Goal: Transaction & Acquisition: Purchase product/service

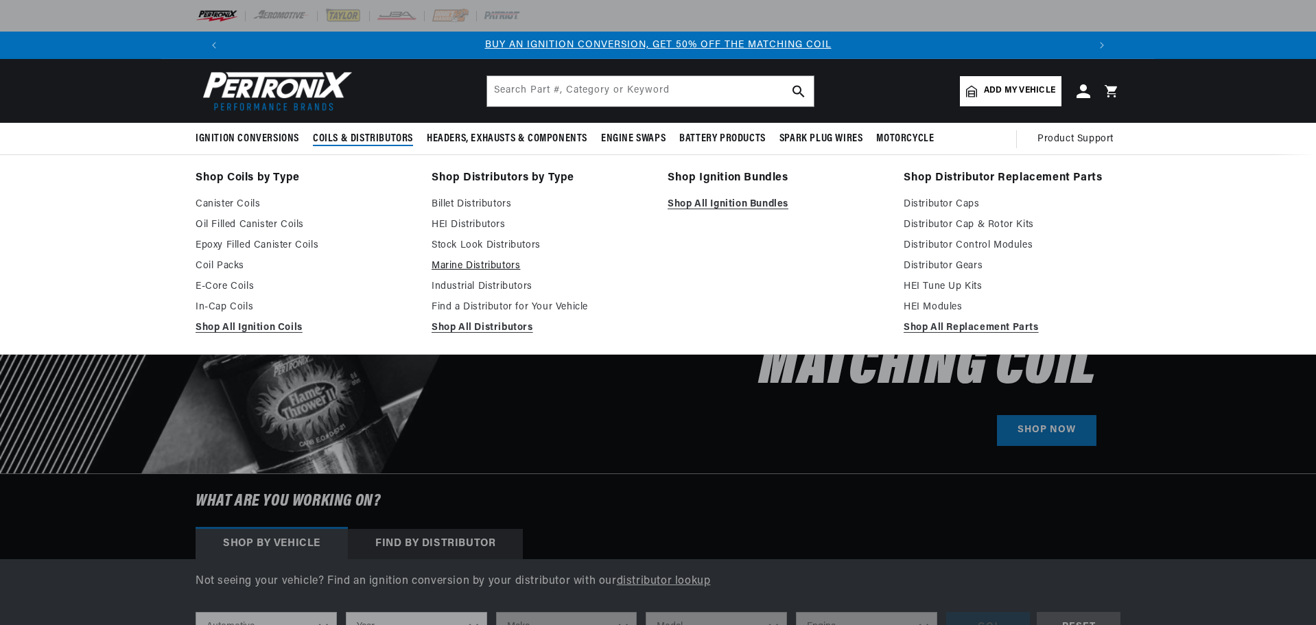
click at [478, 271] on link "Marine Distributors" at bounding box center [540, 266] width 217 height 16
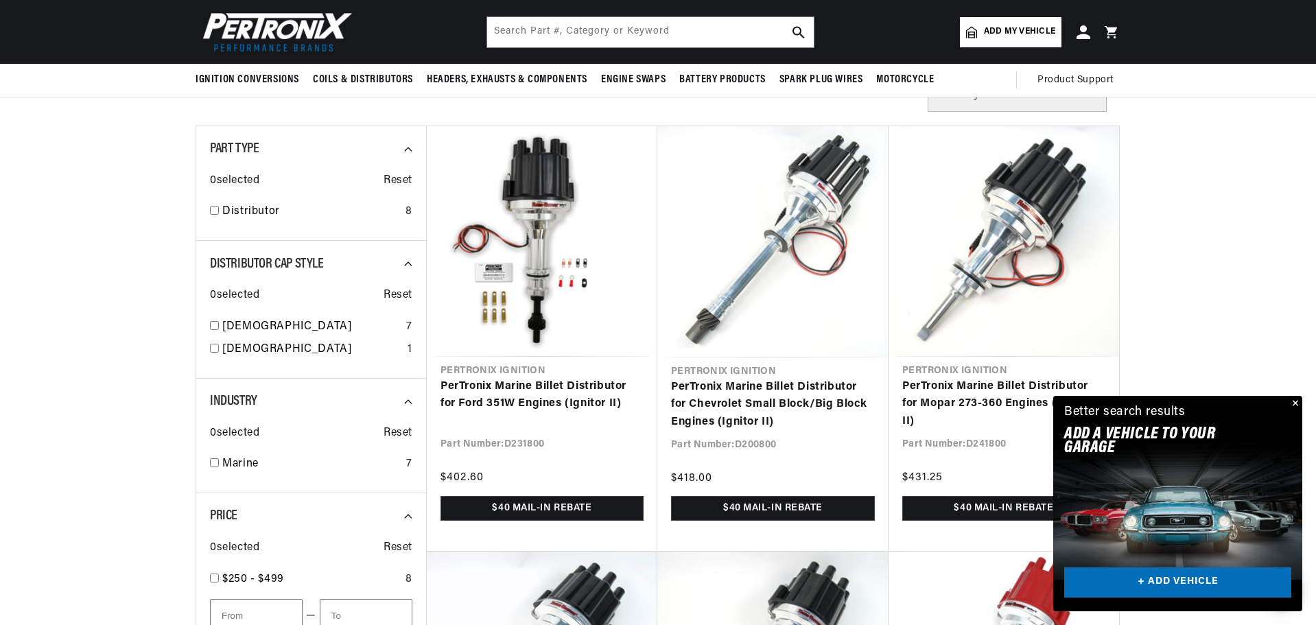
scroll to position [412, 0]
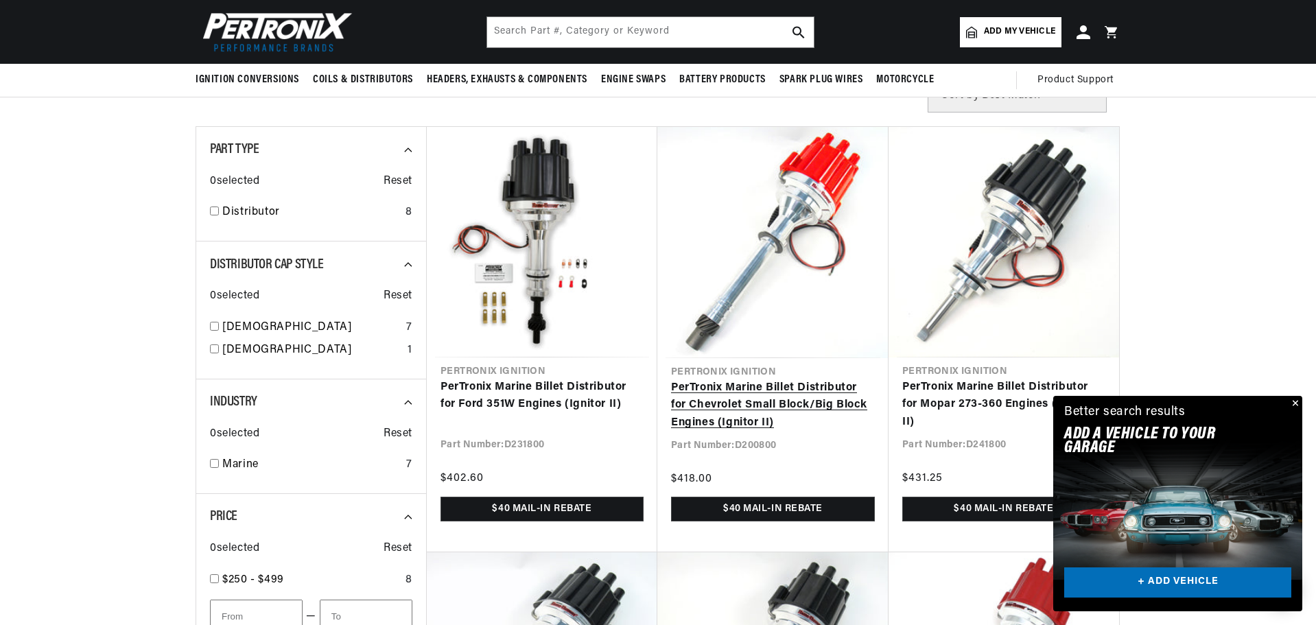
click at [758, 395] on link "PerTronix Marine Billet Distributor for Chevrolet Small Block/Big Block Engines…" at bounding box center [773, 405] width 204 height 53
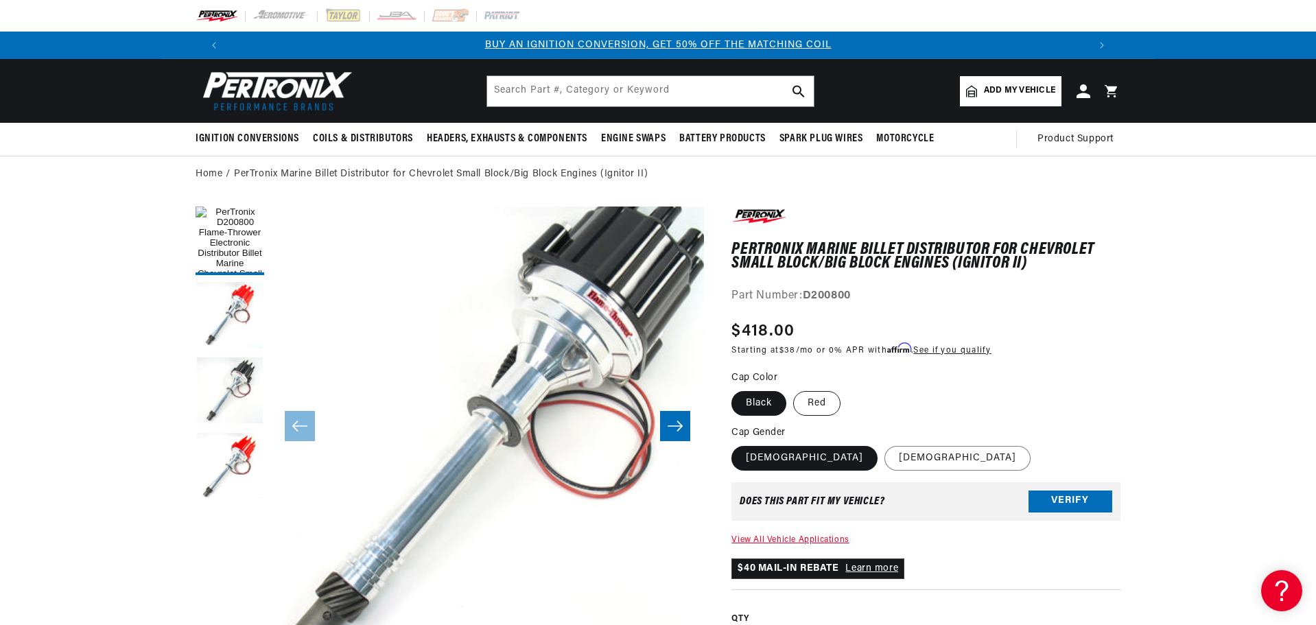
click at [823, 401] on label "Red" at bounding box center [816, 403] width 47 height 25
click at [794, 389] on input "Red" at bounding box center [793, 388] width 1 height 1
radio input "true"
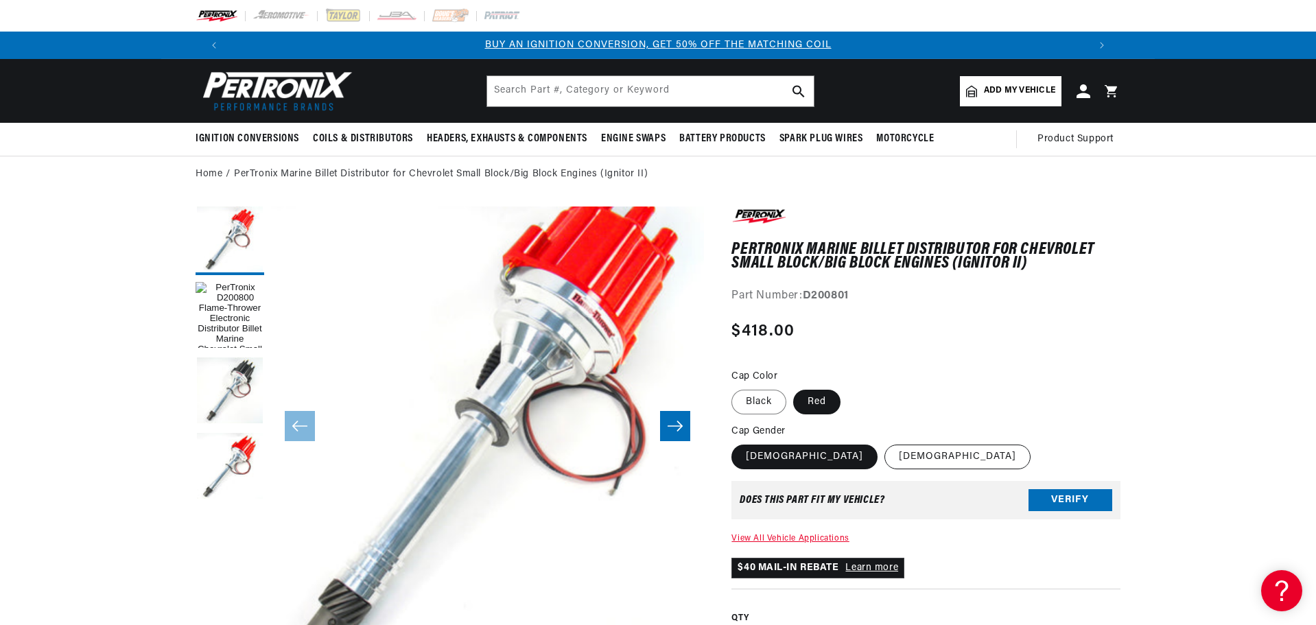
click at [885, 458] on label "[DEMOGRAPHIC_DATA]" at bounding box center [958, 457] width 146 height 25
click at [885, 443] on input "[DEMOGRAPHIC_DATA]" at bounding box center [885, 442] width 1 height 1
radio input "true"
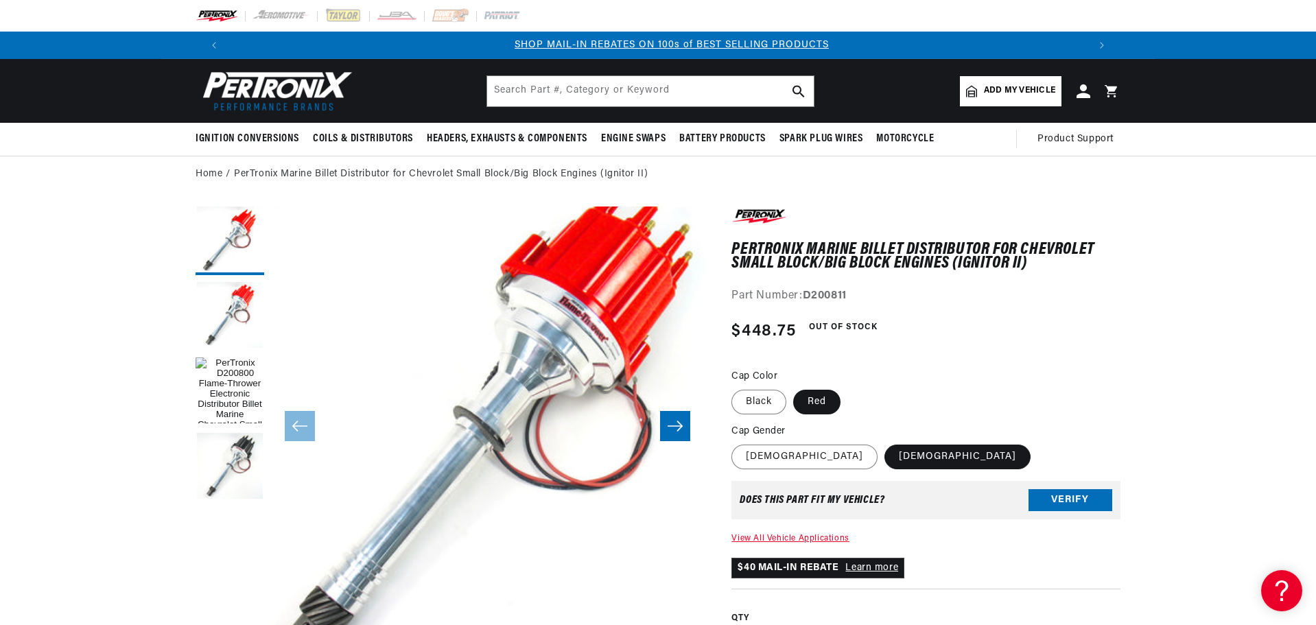
scroll to position [0, 857]
click at [767, 456] on label "[DEMOGRAPHIC_DATA]" at bounding box center [805, 457] width 146 height 25
click at [736, 443] on input "[DEMOGRAPHIC_DATA]" at bounding box center [735, 442] width 1 height 1
radio input "true"
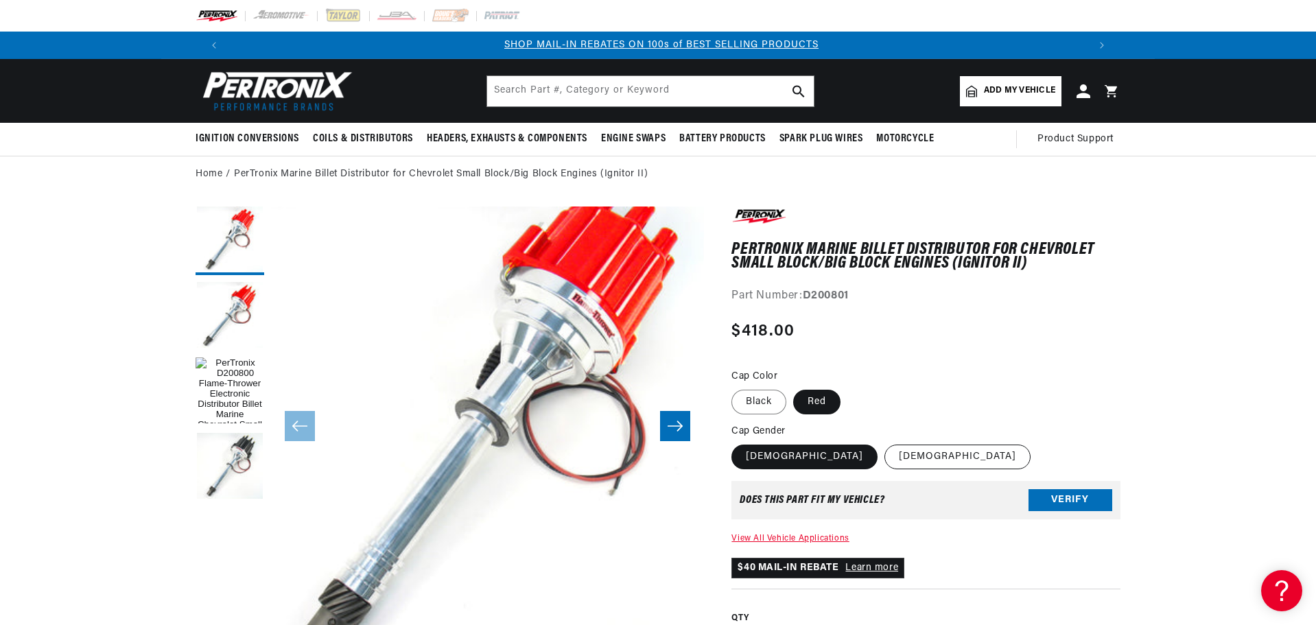
click at [885, 460] on label "[DEMOGRAPHIC_DATA]" at bounding box center [958, 457] width 146 height 25
click at [885, 443] on input "[DEMOGRAPHIC_DATA]" at bounding box center [885, 442] width 1 height 1
radio input "true"
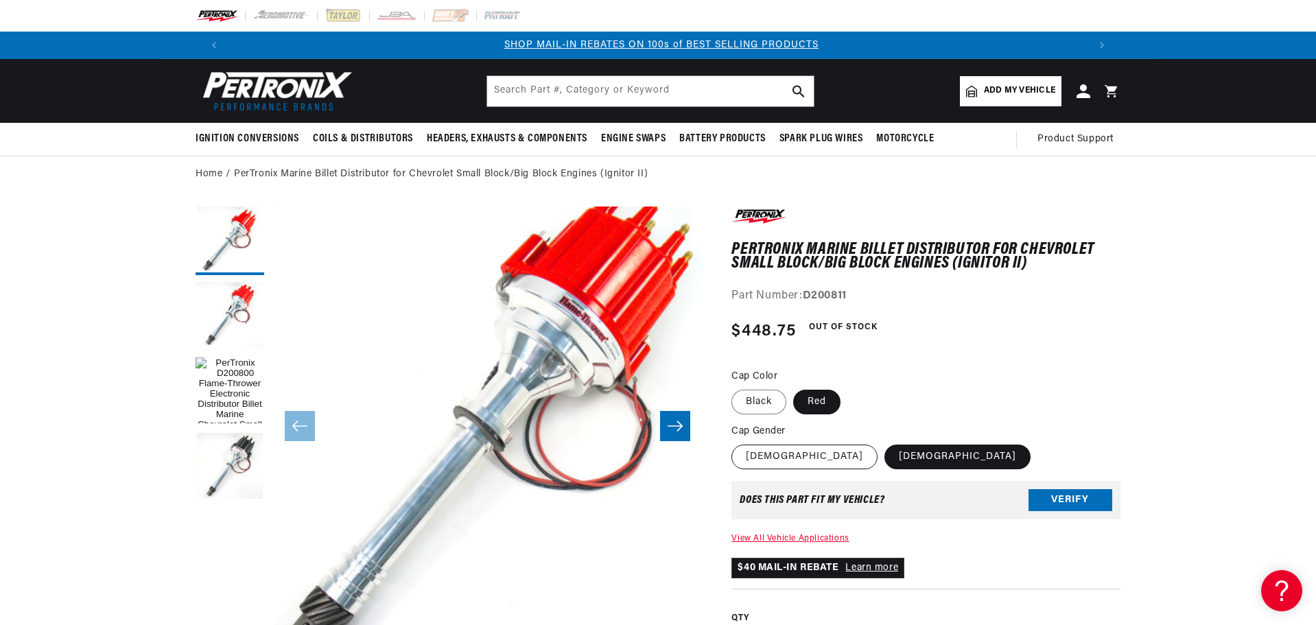
click at [766, 461] on label "[DEMOGRAPHIC_DATA]" at bounding box center [805, 457] width 146 height 25
click at [736, 443] on input "[DEMOGRAPHIC_DATA]" at bounding box center [735, 442] width 1 height 1
radio input "true"
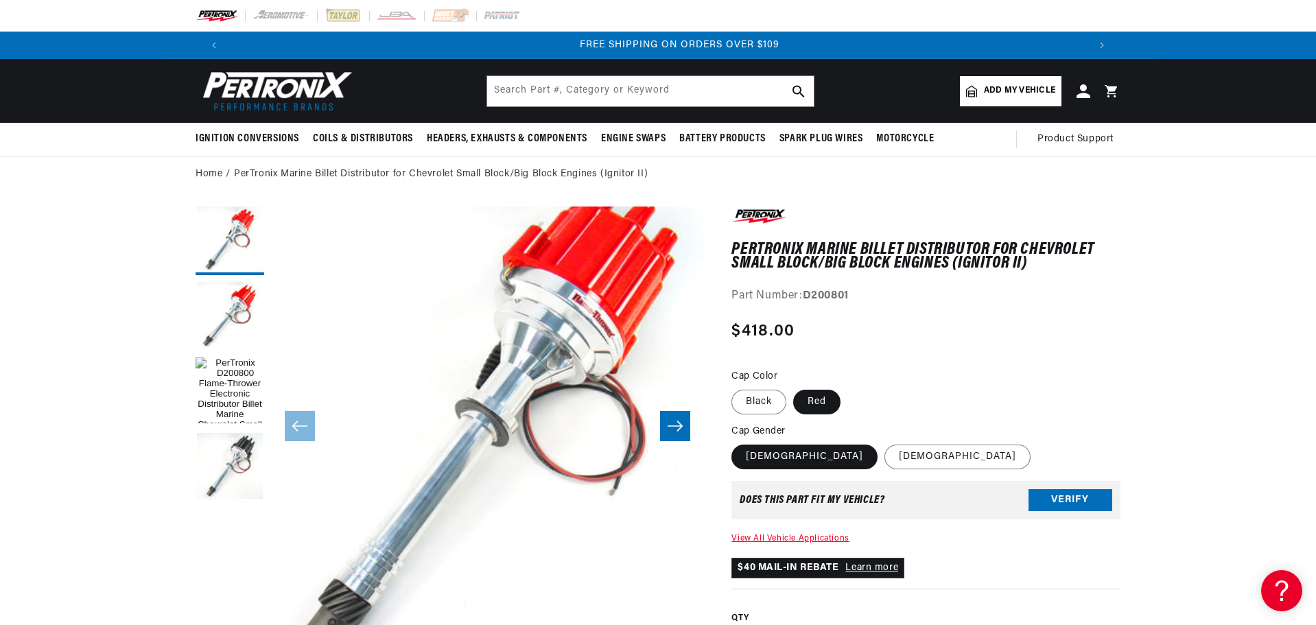
scroll to position [0, 1714]
click at [885, 458] on label "[DEMOGRAPHIC_DATA]" at bounding box center [958, 457] width 146 height 25
click at [885, 443] on input "[DEMOGRAPHIC_DATA]" at bounding box center [885, 442] width 1 height 1
radio input "true"
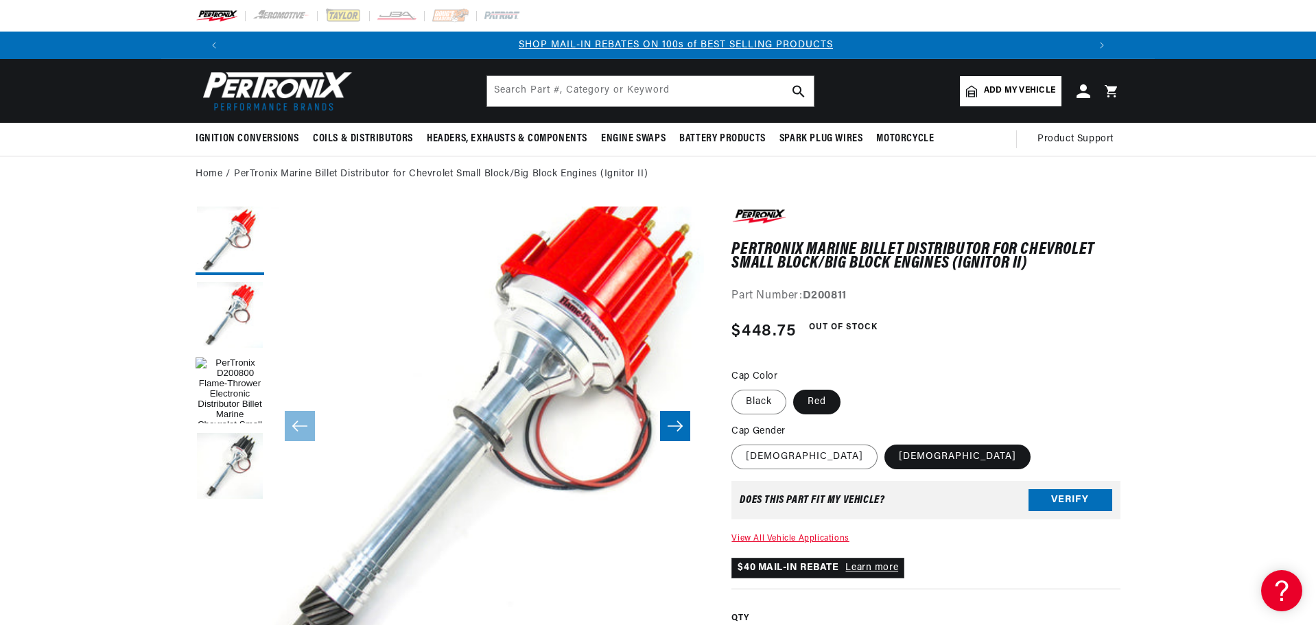
scroll to position [0, 857]
